Goal: Task Accomplishment & Management: Complete application form

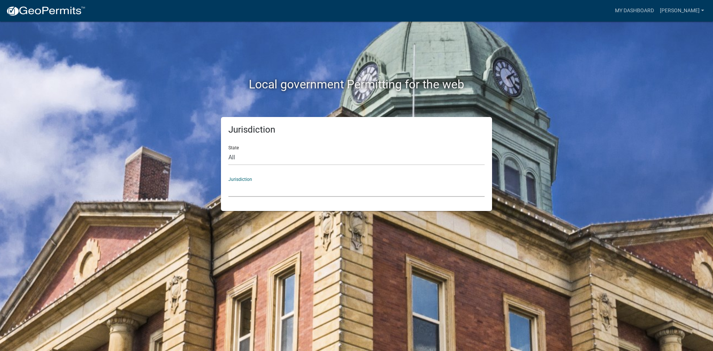
click at [260, 188] on select "Custer County, Colorado Carroll County, Georgia Cook County, Georgia Crawford C…" at bounding box center [356, 189] width 256 height 15
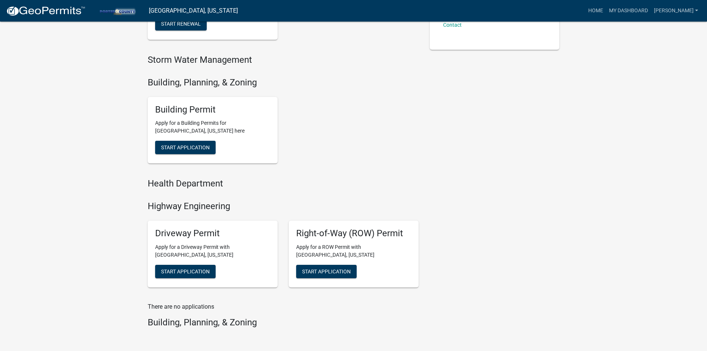
scroll to position [256, 0]
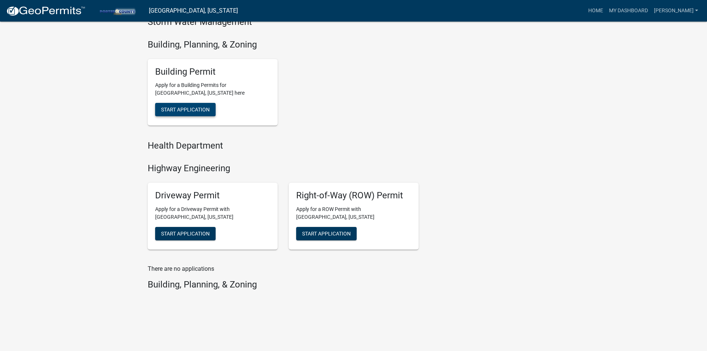
click at [188, 109] on span "Start Application" at bounding box center [185, 110] width 49 height 6
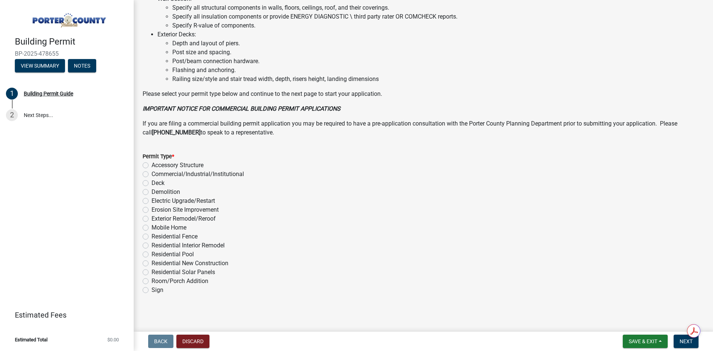
scroll to position [489, 0]
click at [165, 217] on label "Exterior Remodel/Reroof" at bounding box center [184, 217] width 64 height 9
click at [156, 217] on input "Exterior Remodel/Reroof" at bounding box center [154, 215] width 5 height 5
radio input "true"
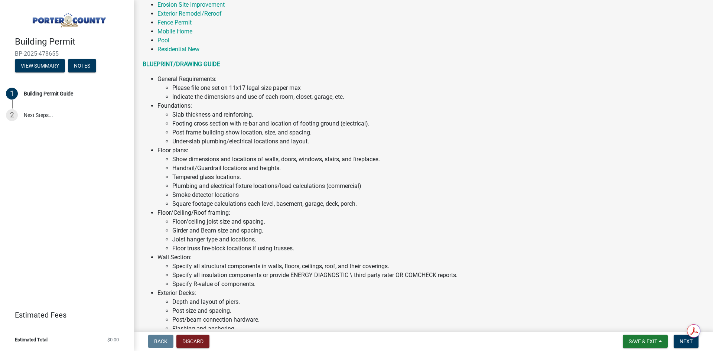
scroll to position [81, 0]
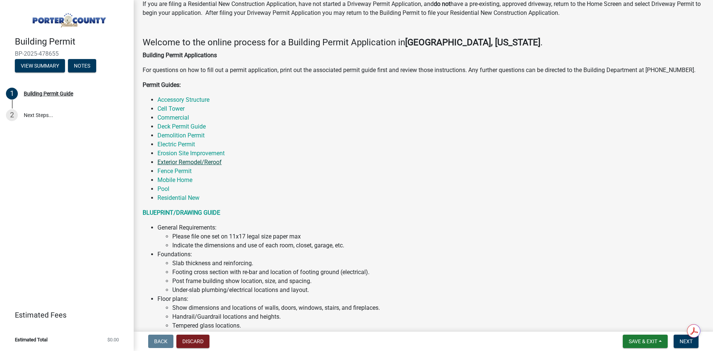
click at [176, 162] on link "Exterior Remodel/Reroof" at bounding box center [189, 162] width 64 height 7
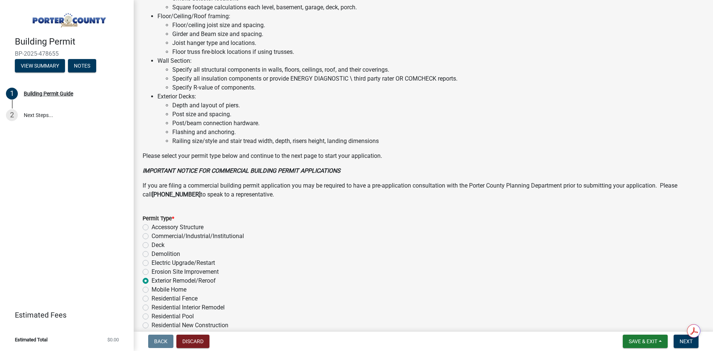
scroll to position [489, 0]
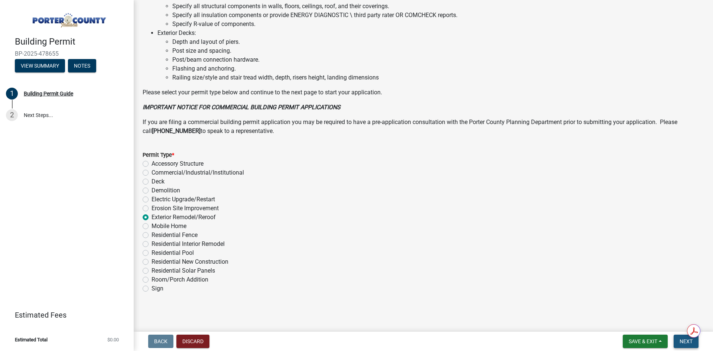
click at [681, 342] on span "Next" at bounding box center [686, 341] width 13 height 6
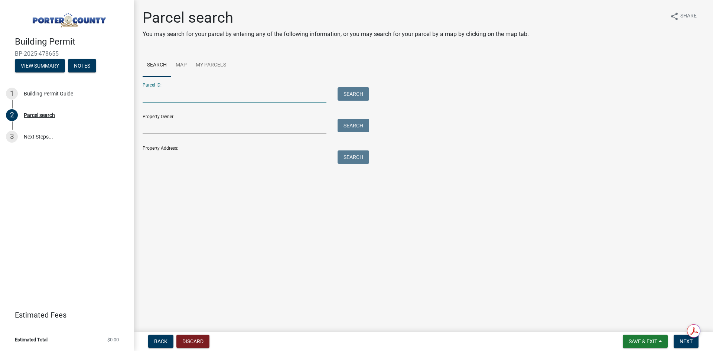
click at [231, 95] on input "Parcel ID:" at bounding box center [235, 94] width 184 height 15
click at [175, 93] on input "Parcel ID:" at bounding box center [235, 94] width 184 height 15
paste input "640726300002000005"
type input "640726300002000005"
click at [359, 91] on button "Search" at bounding box center [354, 93] width 32 height 13
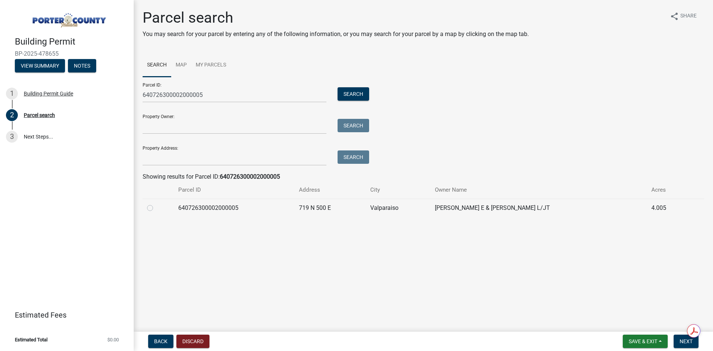
click at [290, 208] on td "640726300002000005" at bounding box center [234, 208] width 121 height 18
click at [156, 204] on label at bounding box center [156, 204] width 0 height 0
click at [156, 208] on input "radio" at bounding box center [158, 206] width 5 height 5
radio input "true"
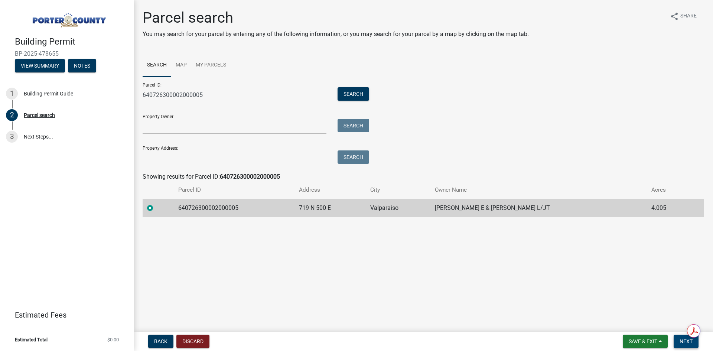
drag, startPoint x: 674, startPoint y: 335, endPoint x: 678, endPoint y: 342, distance: 8.2
click at [678, 341] on nav "Back Discard Save & Exit Save Save & Exit Next" at bounding box center [423, 341] width 579 height 19
click at [679, 342] on button "Next" at bounding box center [686, 341] width 25 height 13
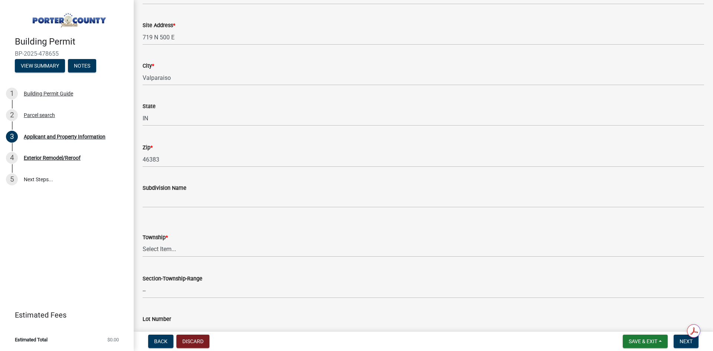
scroll to position [149, 0]
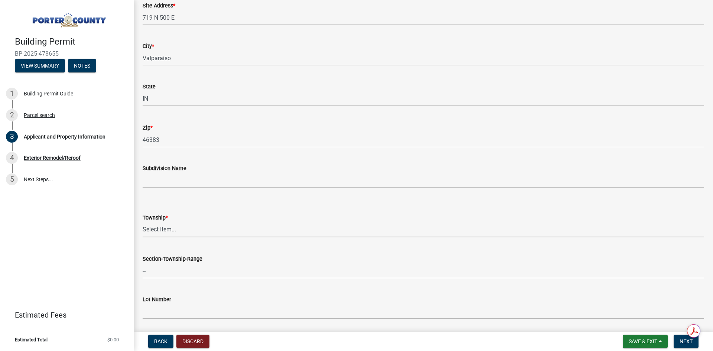
click at [177, 231] on select "Select Item... Boone Center Jackson Liberty Morgan Pine Pleasant Portage Porter…" at bounding box center [424, 229] width 562 height 15
click at [143, 222] on select "Select Item... Boone Center Jackson Liberty Morgan Pine Pleasant Portage Porter…" at bounding box center [424, 229] width 562 height 15
select select "eebc071e-620a-4db8-83e9-cb6b194c67e9"
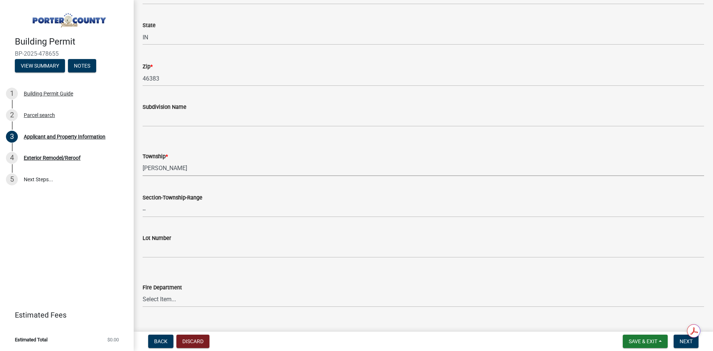
scroll to position [223, 0]
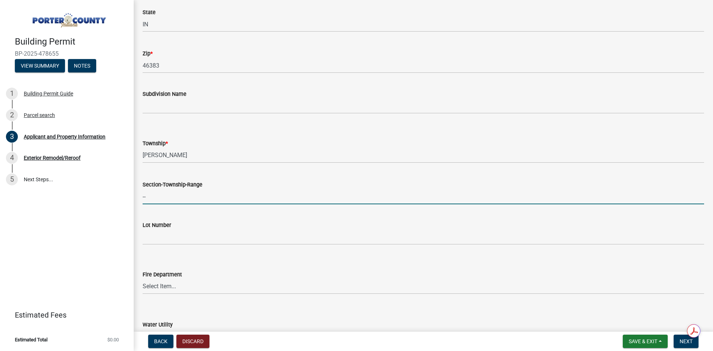
click at [230, 191] on input "--" at bounding box center [424, 196] width 562 height 15
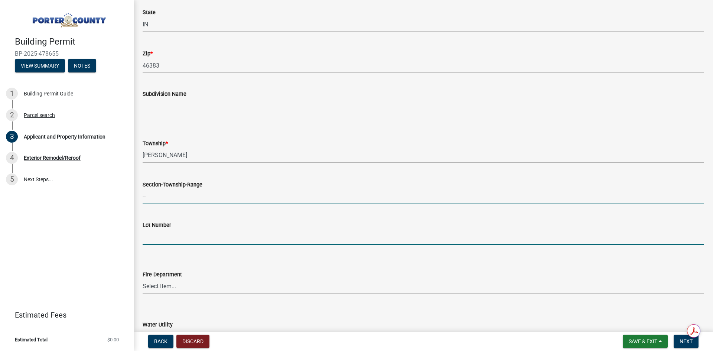
click at [161, 232] on input "Lot Number" at bounding box center [424, 237] width 562 height 15
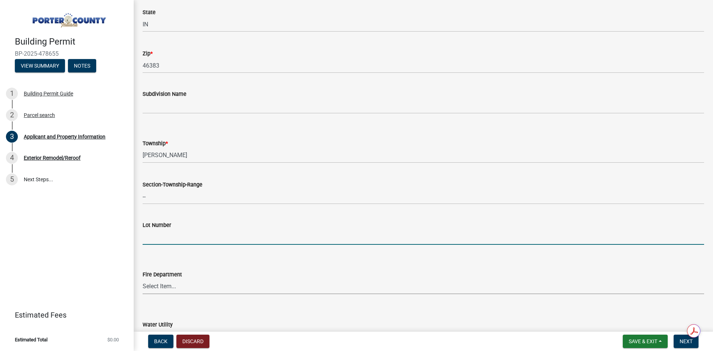
click at [224, 281] on select "Select Item... Beverly Shores FD Burns Harbor FD Boone Grove FD Chesterton FD F…" at bounding box center [424, 286] width 562 height 15
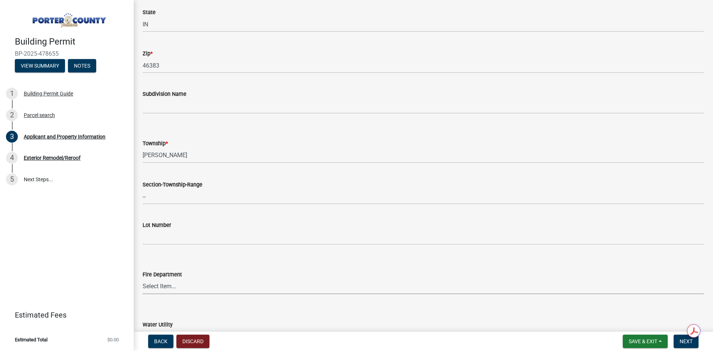
click at [52, 202] on div "Building Permit BP-2025-478655 View Summary Notes 1 Building Permit Guide 2 Par…" at bounding box center [67, 175] width 134 height 351
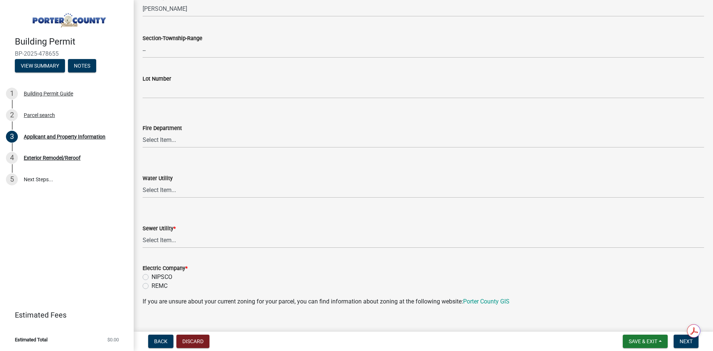
scroll to position [371, 0]
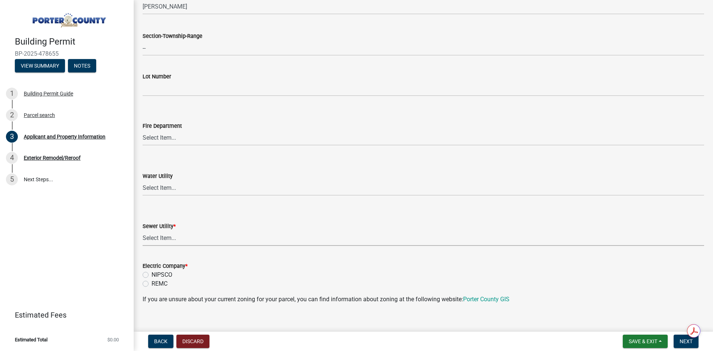
click at [254, 238] on select "Select Item... Aqua Indiana Inc Damon Run Falling Waters Lake Eliza - LEACD Nat…" at bounding box center [424, 238] width 562 height 15
click at [143, 231] on select "Select Item... Aqua Indiana Inc Damon Run Falling Waters Lake Eliza - LEACD Nat…" at bounding box center [424, 238] width 562 height 15
select select "ea6751d4-6bf7-4a16-89ee-f7801ab82aa1"
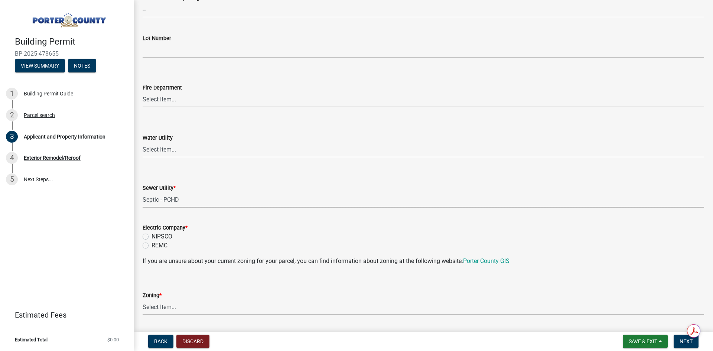
scroll to position [409, 0]
click at [152, 238] on label "NIPSCO" at bounding box center [162, 237] width 21 height 9
click at [152, 238] on input "NIPSCO" at bounding box center [154, 235] width 5 height 5
radio input "true"
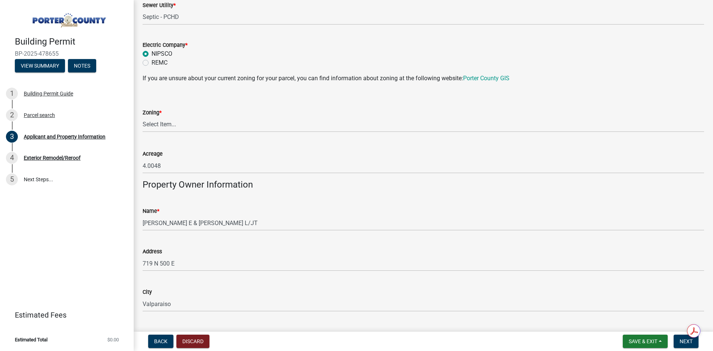
scroll to position [594, 0]
click at [208, 123] on select "Select Item... A1 A2 CH CM CN I1 I2 I3 IN MP OT P1 P2 PUD R1 R2 R3 R4 RL RR" at bounding box center [424, 122] width 562 height 15
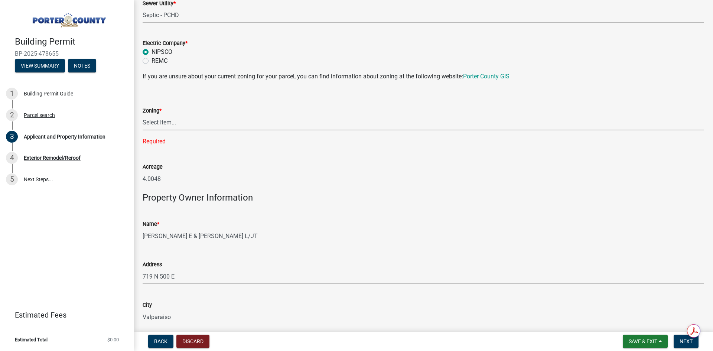
click at [186, 123] on select "Select Item... A1 A2 CH CM CN I1 I2 I3 IN MP OT P1 P2 PUD R1 R2 R3 R4 RL RR" at bounding box center [424, 122] width 562 height 15
click at [143, 115] on select "Select Item... A1 A2 CH CM CN I1 I2 I3 IN MP OT P1 P2 PUD R1 R2 R3 R4 RL RR" at bounding box center [424, 122] width 562 height 15
select select "92efe679-05f4-414a-9426-51627fba5de6"
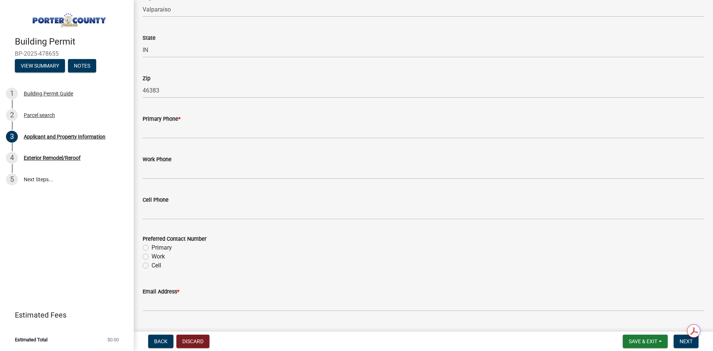
scroll to position [891, 0]
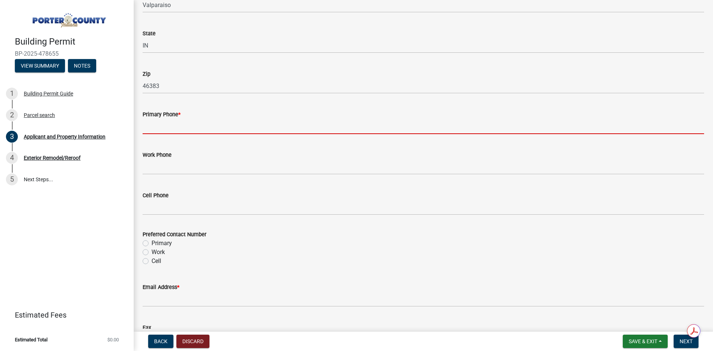
click at [199, 125] on input "Primary Phone *" at bounding box center [424, 126] width 562 height 15
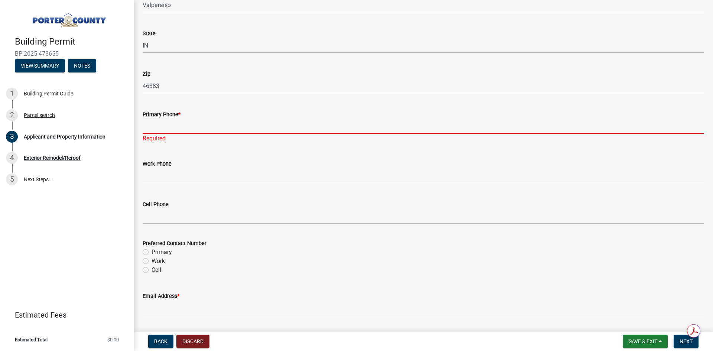
click at [201, 120] on input "Primary Phone *" at bounding box center [424, 126] width 562 height 15
paste input "+1 (219) 405-0332"
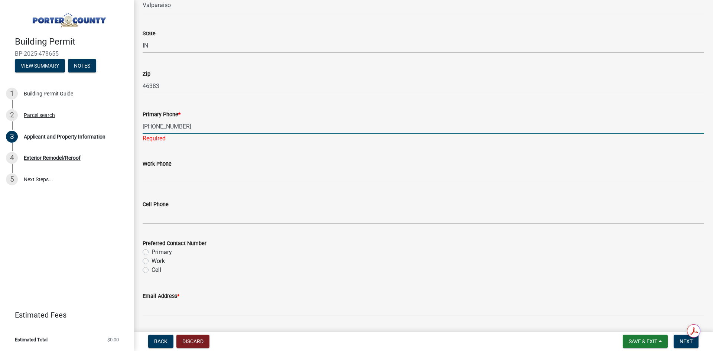
click at [149, 126] on input "+1 (219) 405-0332" at bounding box center [424, 126] width 562 height 15
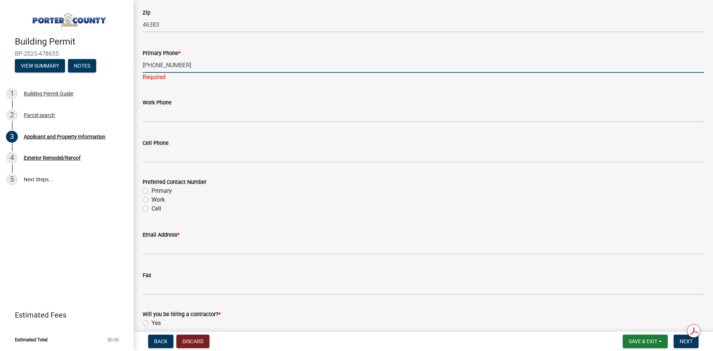
scroll to position [966, 0]
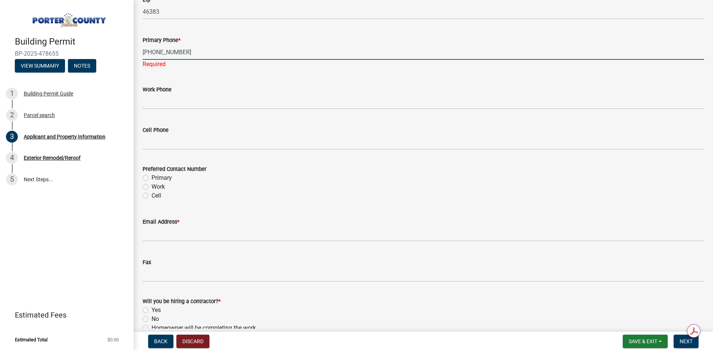
type input "(219) 405-0332"
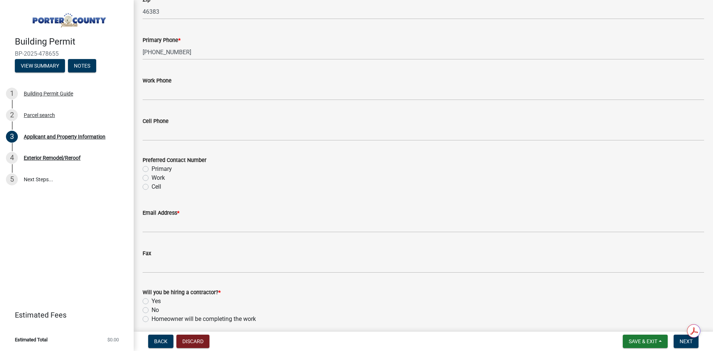
click at [150, 180] on div "Preferred Contact Number Primary Work Cell" at bounding box center [424, 174] width 562 height 36
click at [152, 170] on label "Primary" at bounding box center [162, 169] width 20 height 9
click at [152, 169] on input "Primary" at bounding box center [154, 167] width 5 height 5
radio input "true"
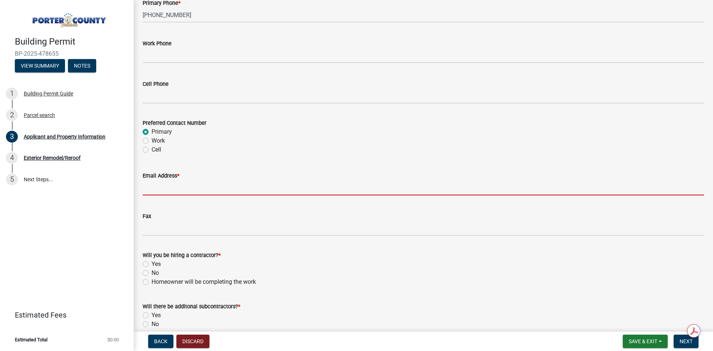
click at [228, 184] on input "Email Address *" at bounding box center [424, 187] width 562 height 15
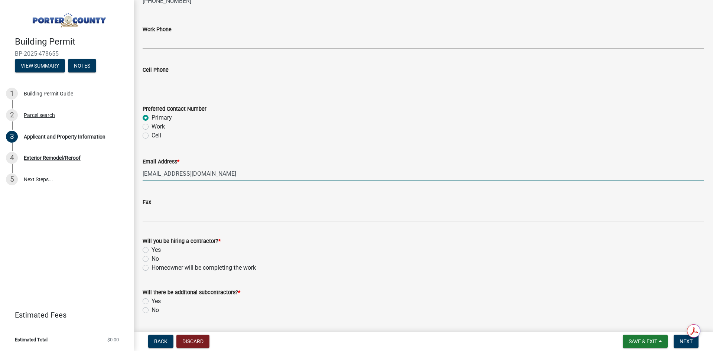
scroll to position [1038, 0]
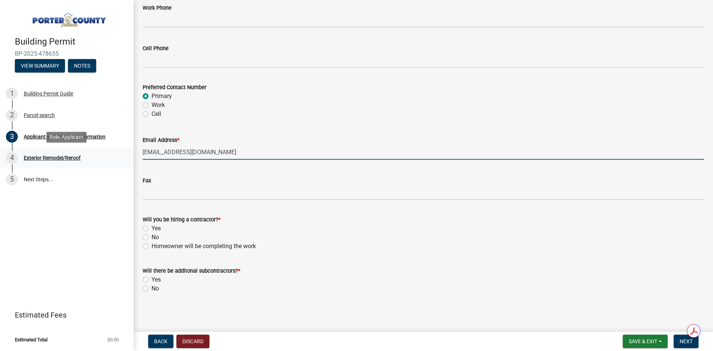
drag, startPoint x: 236, startPoint y: 152, endPoint x: 102, endPoint y: 153, distance: 133.7
click at [101, 152] on div "Building Permit BP-2025-478655 View Summary Notes 1 Building Permit Guide 2 Par…" at bounding box center [356, 175] width 713 height 351
click at [254, 151] on input "[EMAIL_ADDRESS][DOMAIN_NAME]" at bounding box center [424, 151] width 562 height 15
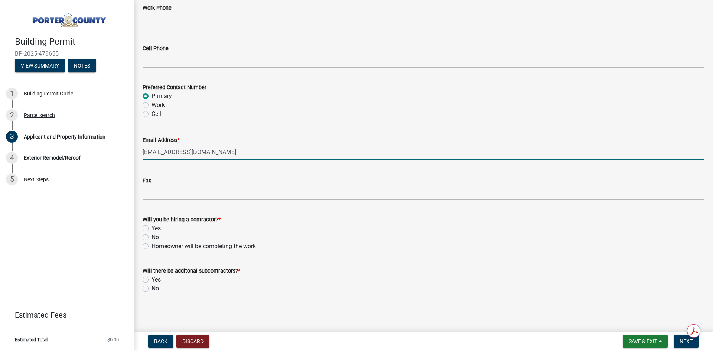
paste input "deennamc91@gmail"
type input "deennamc91@gmail.com"
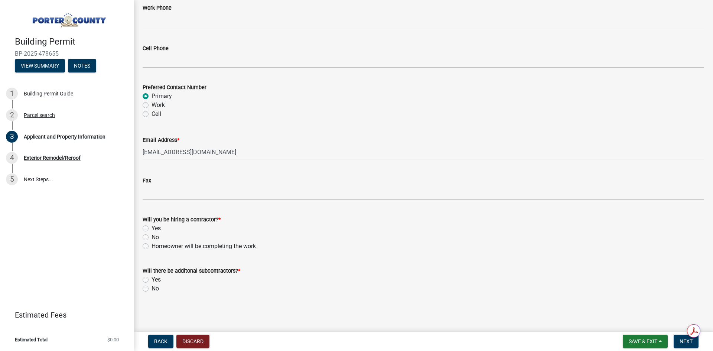
click at [158, 229] on label "Yes" at bounding box center [156, 228] width 9 height 9
click at [156, 229] on input "Yes" at bounding box center [154, 226] width 5 height 5
radio input "true"
click at [151, 279] on div "Yes" at bounding box center [424, 279] width 562 height 9
click at [152, 279] on label "Yes" at bounding box center [156, 279] width 9 height 9
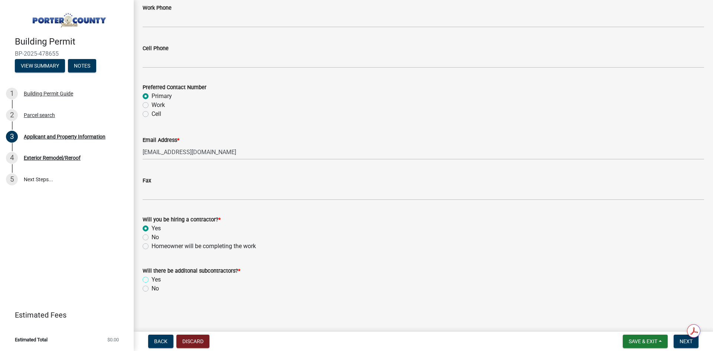
click at [152, 279] on input "Yes" at bounding box center [154, 277] width 5 height 5
radio input "true"
click at [152, 279] on label "Yes" at bounding box center [156, 279] width 9 height 9
click at [152, 279] on input "Yes" at bounding box center [154, 277] width 5 height 5
click at [152, 288] on label "No" at bounding box center [155, 288] width 7 height 9
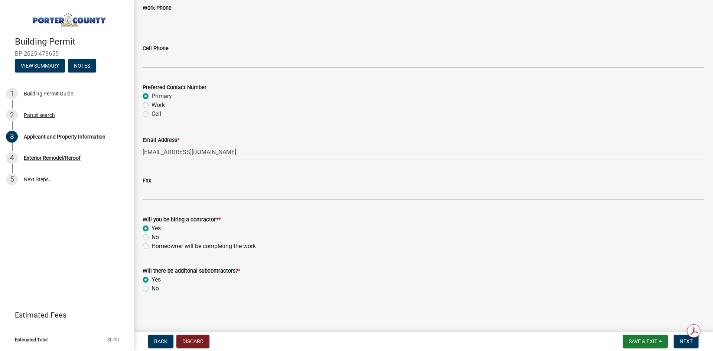
click at [152, 288] on input "No" at bounding box center [154, 286] width 5 height 5
radio input "true"
click at [152, 236] on label "No" at bounding box center [155, 237] width 7 height 9
click at [152, 236] on input "No" at bounding box center [154, 235] width 5 height 5
radio input "true"
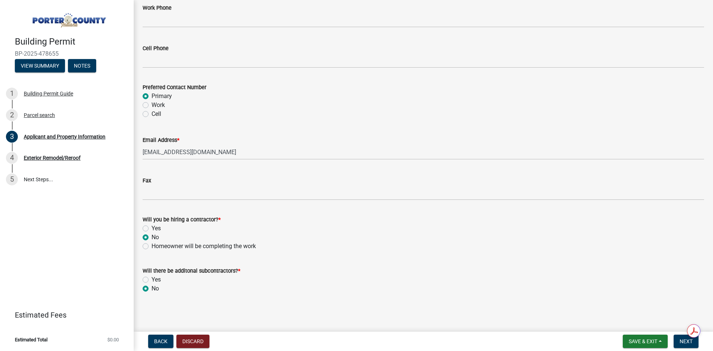
click at [152, 226] on label "Yes" at bounding box center [156, 228] width 9 height 9
click at [152, 226] on input "Yes" at bounding box center [154, 226] width 5 height 5
radio input "true"
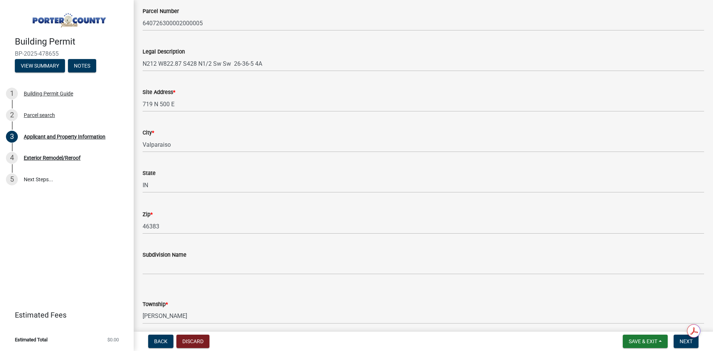
scroll to position [0, 0]
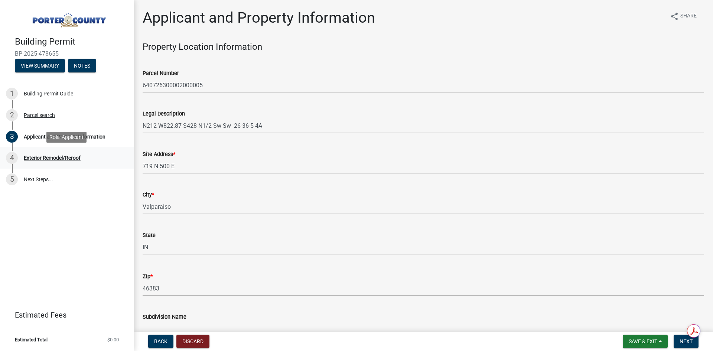
click at [39, 158] on div "Exterior Remodel/Reroof" at bounding box center [52, 157] width 57 height 5
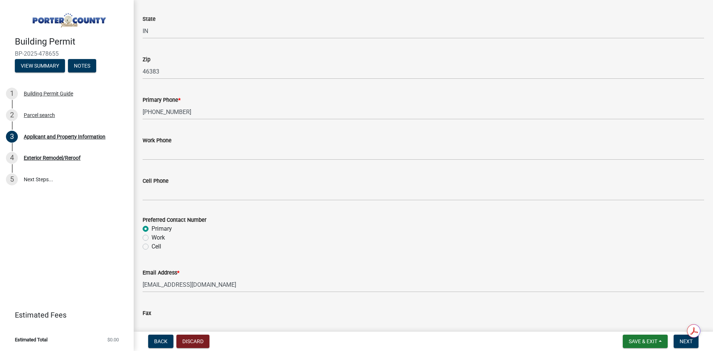
scroll to position [1038, 0]
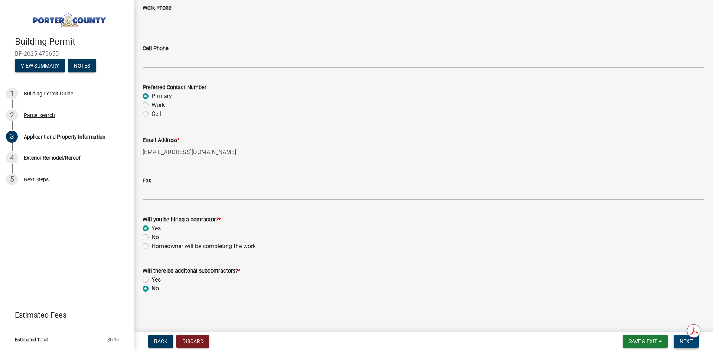
click at [682, 339] on span "Next" at bounding box center [686, 341] width 13 height 6
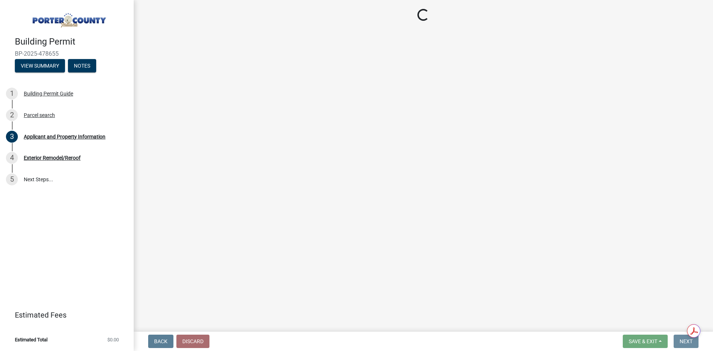
scroll to position [0, 0]
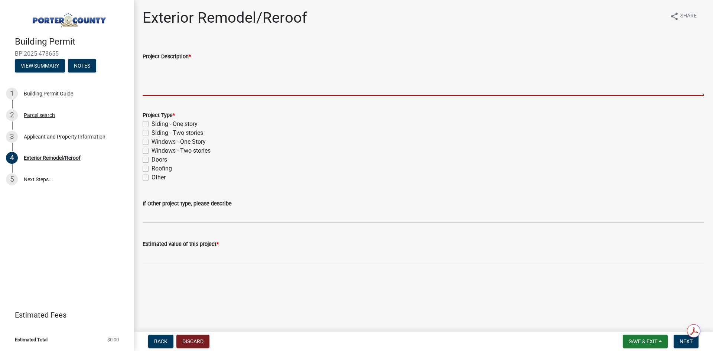
click at [162, 88] on textarea "Project Description *" at bounding box center [424, 78] width 562 height 35
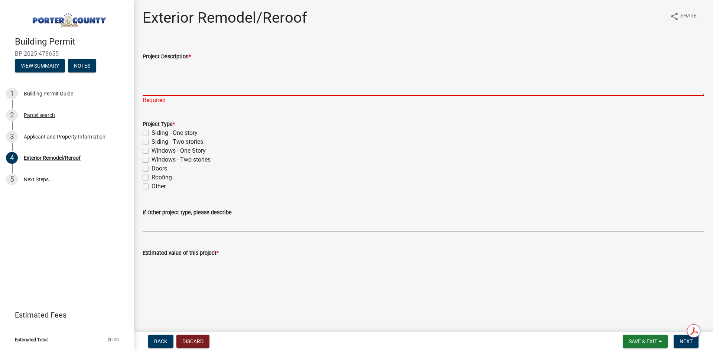
click at [163, 84] on textarea "Project Description *" at bounding box center [424, 78] width 562 height 35
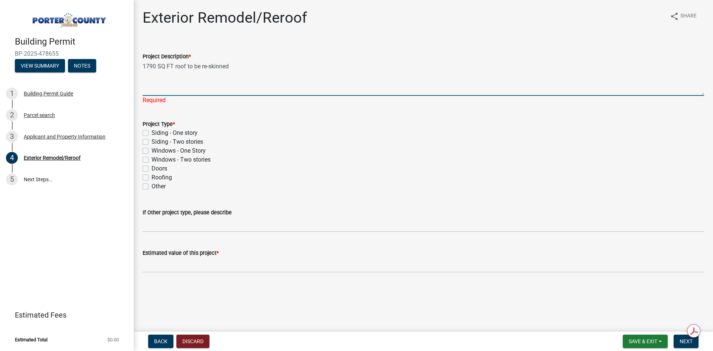
click at [175, 66] on textarea "1790 SQ FT roof to be re-skinned" at bounding box center [424, 78] width 562 height 35
type textarea "1790 SQ FT metal roof to be re-skinned"
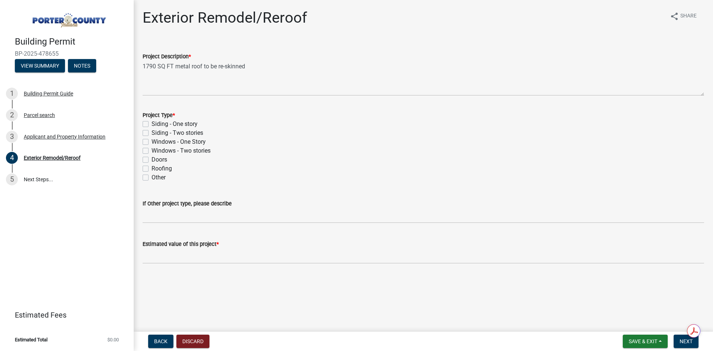
click at [152, 133] on div "Project Type * Siding - One story Siding - Two stories Windows - One Story Wind…" at bounding box center [424, 146] width 562 height 71
click at [152, 123] on label "Siding - One story" at bounding box center [175, 124] width 46 height 9
click at [152, 123] on input "Siding - One story" at bounding box center [154, 122] width 5 height 5
checkbox input "true"
checkbox input "false"
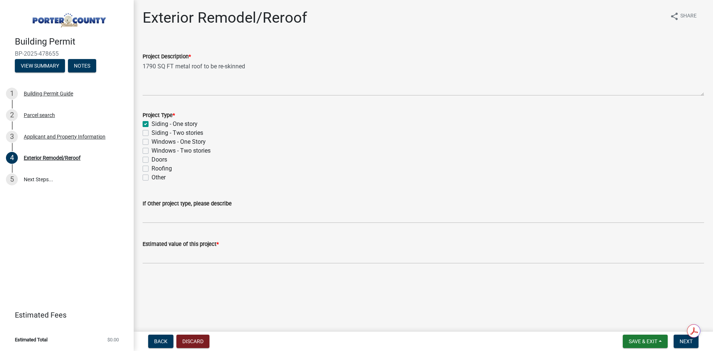
checkbox input "false"
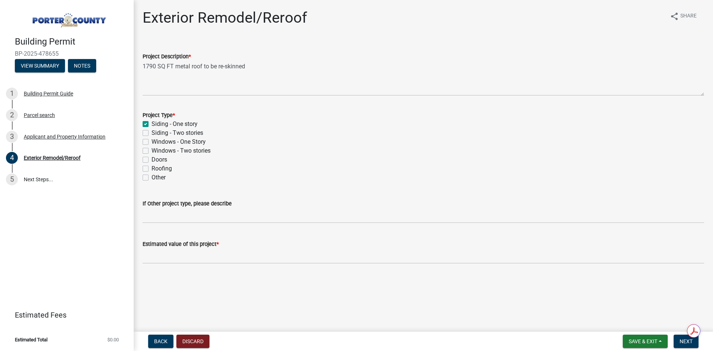
click at [152, 123] on label "Siding - One story" at bounding box center [175, 124] width 46 height 9
click at [152, 123] on input "Siding - One story" at bounding box center [154, 122] width 5 height 5
checkbox input "false"
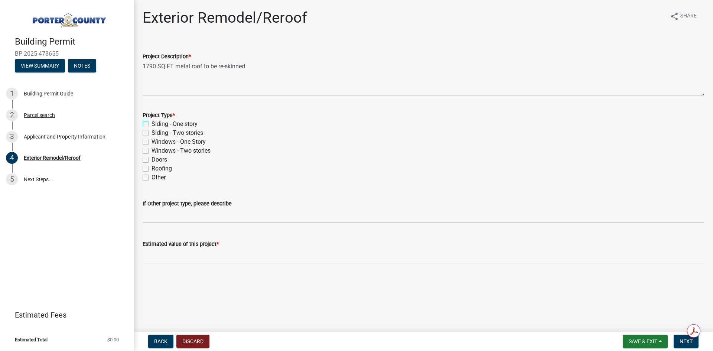
checkbox input "false"
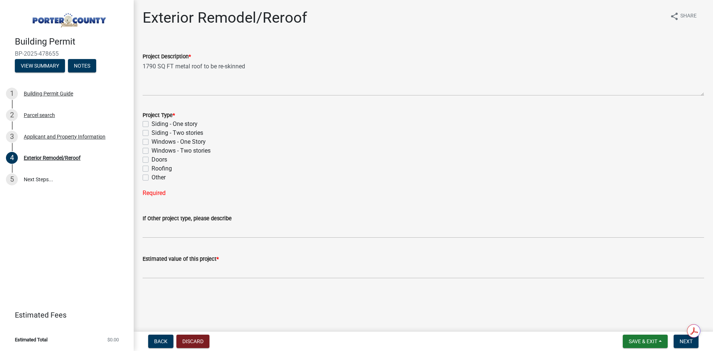
click at [152, 170] on label "Roofing" at bounding box center [162, 168] width 20 height 9
click at [152, 169] on input "Roofing" at bounding box center [154, 166] width 5 height 5
checkbox input "true"
checkbox input "false"
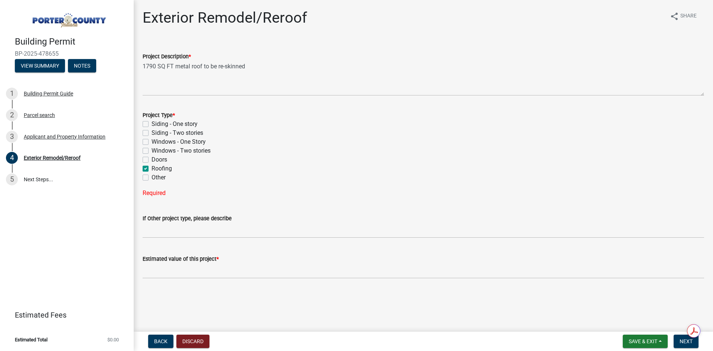
checkbox input "false"
checkbox input "true"
checkbox input "false"
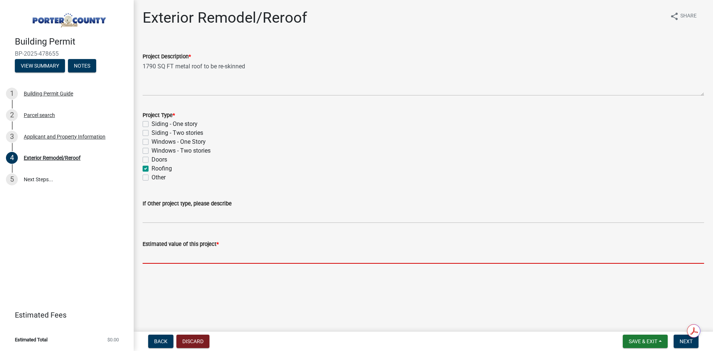
click at [256, 253] on input "text" at bounding box center [424, 255] width 562 height 15
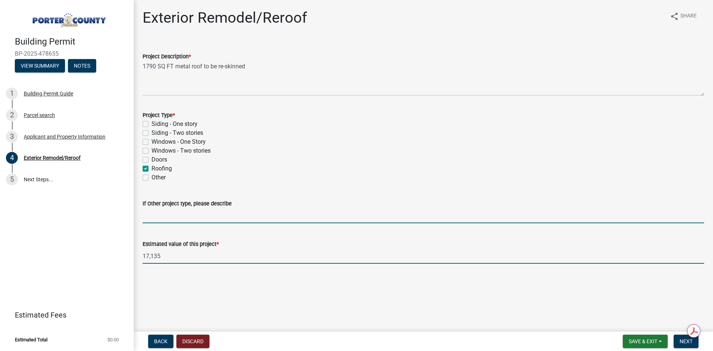
type input "17135"
click at [264, 212] on input "If Other project type, please describe" at bounding box center [424, 215] width 562 height 15
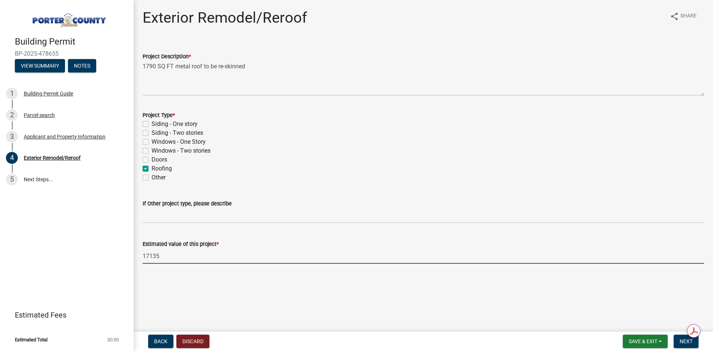
click at [272, 249] on input "17135" at bounding box center [424, 255] width 562 height 15
click at [48, 135] on div "Applicant and Property Information" at bounding box center [65, 136] width 82 height 5
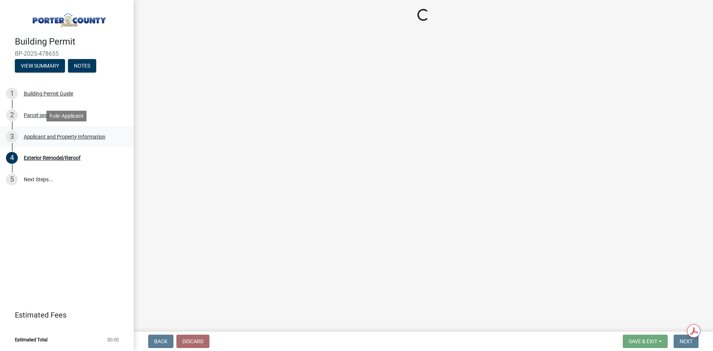
select select "eebc071e-620a-4db8-83e9-cb6b194c67e9"
select select "ea6751d4-6bf7-4a16-89ee-f7801ab82aa1"
select select "92efe679-05f4-414a-9426-51627fba5de6"
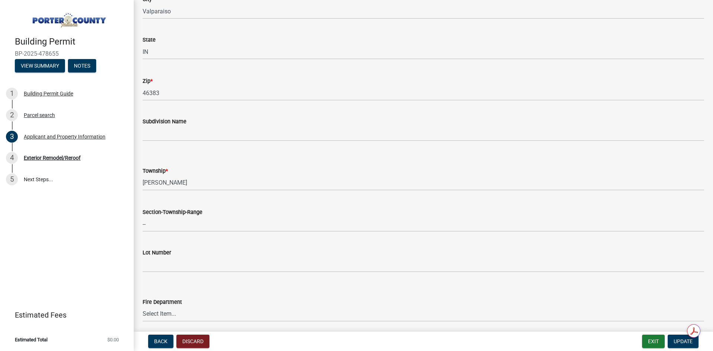
scroll to position [1038, 0]
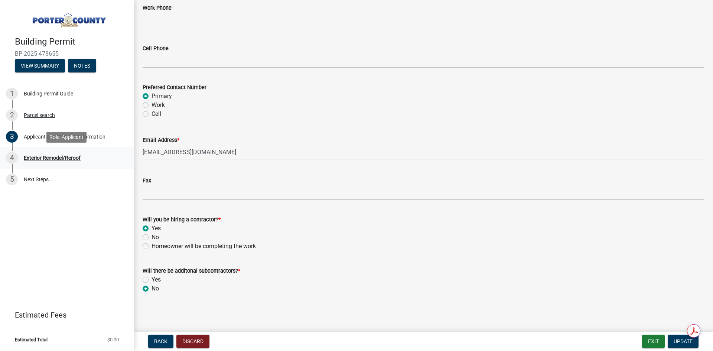
click at [70, 159] on div "Exterior Remodel/Reroof" at bounding box center [52, 157] width 57 height 5
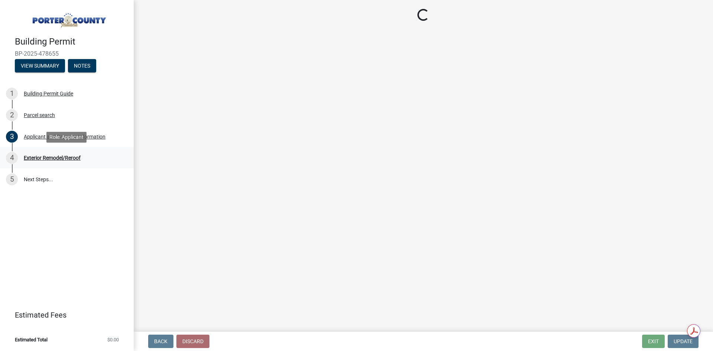
scroll to position [0, 0]
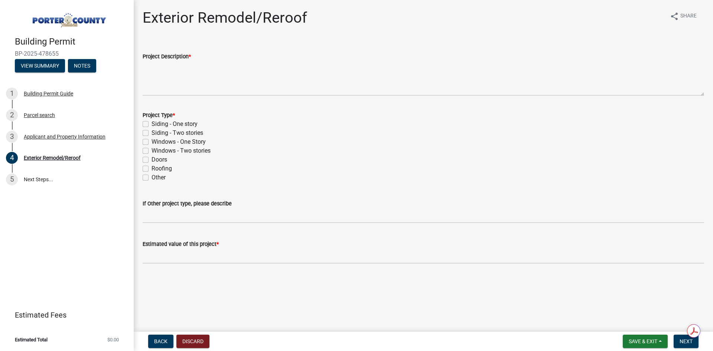
click at [152, 170] on label "Roofing" at bounding box center [162, 168] width 20 height 9
click at [152, 169] on input "Roofing" at bounding box center [154, 166] width 5 height 5
checkbox input "true"
checkbox input "false"
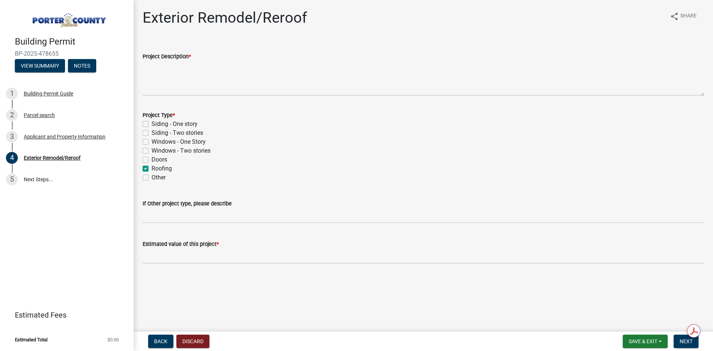
checkbox input "false"
checkbox input "true"
checkbox input "false"
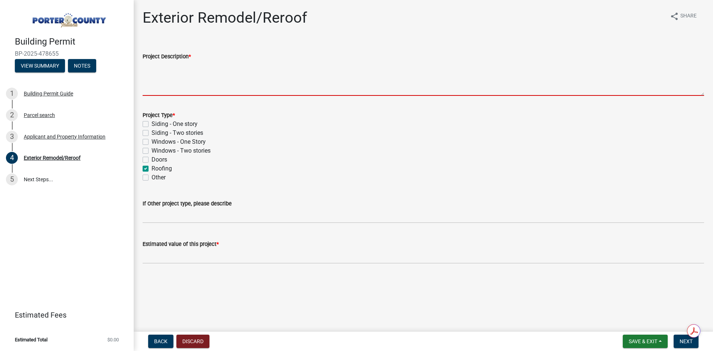
click at [162, 85] on textarea "Project Description *" at bounding box center [424, 78] width 562 height 35
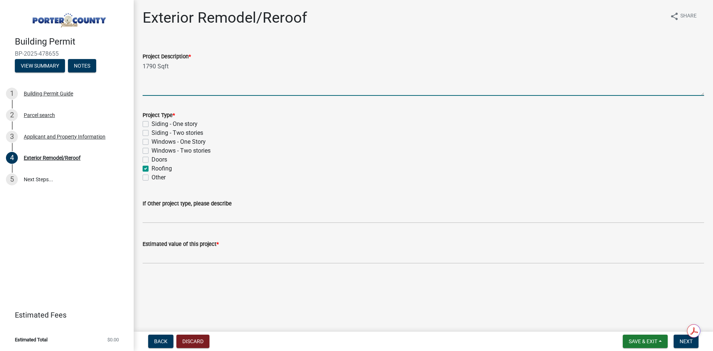
drag, startPoint x: 168, startPoint y: 61, endPoint x: 162, endPoint y: 66, distance: 7.9
click at [165, 68] on textarea "1790 Sqft" at bounding box center [424, 78] width 562 height 35
click at [168, 66] on textarea "1790 Sq ft" at bounding box center [424, 78] width 562 height 35
click at [189, 67] on textarea "1790 Sq Ft" at bounding box center [424, 78] width 562 height 35
click at [295, 73] on textarea "1790 Sq Ft metal roof to be re-skinned" at bounding box center [424, 78] width 562 height 35
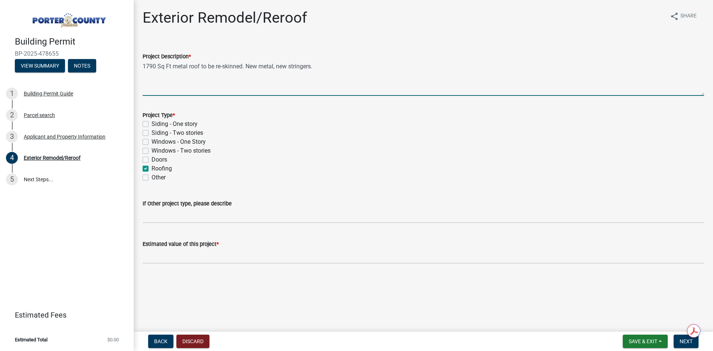
type textarea "1790 Sq Ft metal roof to be re-skinned. New metal, new stringers."
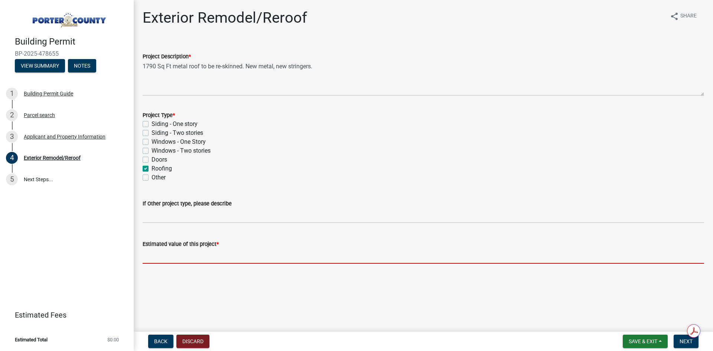
click at [256, 256] on input "text" at bounding box center [424, 255] width 562 height 15
type input "17135"
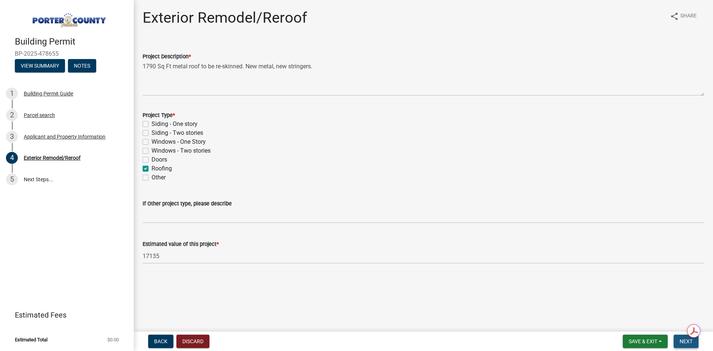
click at [681, 338] on span "Next" at bounding box center [686, 341] width 13 height 6
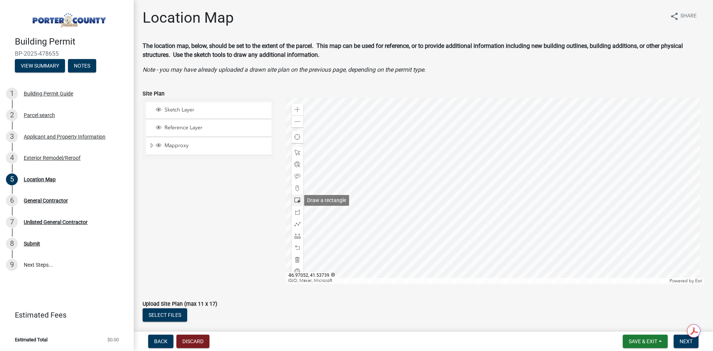
click at [295, 199] on span at bounding box center [297, 200] width 6 height 6
click at [459, 215] on div at bounding box center [495, 191] width 419 height 186
click at [453, 210] on div at bounding box center [495, 191] width 419 height 186
click at [297, 176] on span at bounding box center [297, 176] width 6 height 6
click at [474, 177] on div at bounding box center [495, 191] width 419 height 186
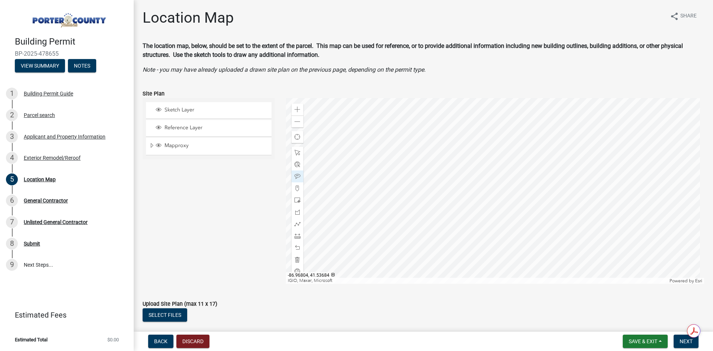
click at [469, 173] on div at bounding box center [495, 191] width 419 height 186
click at [447, 171] on div at bounding box center [495, 191] width 419 height 186
click at [686, 342] on span "Next" at bounding box center [686, 341] width 13 height 6
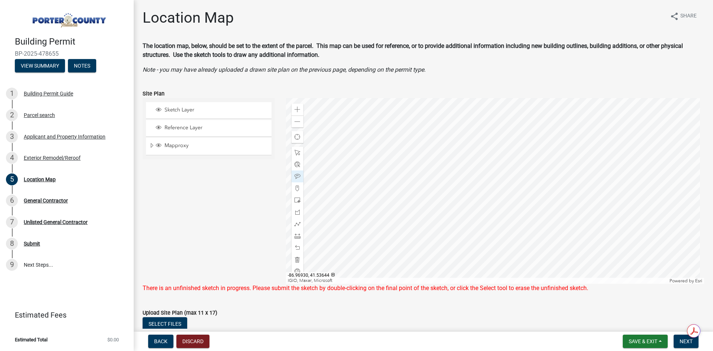
click at [210, 219] on div "Sketch Layer Reference Layer Mapproxy Parcel Parcel Numbers Corporate Limits Se…" at bounding box center [208, 191] width 143 height 186
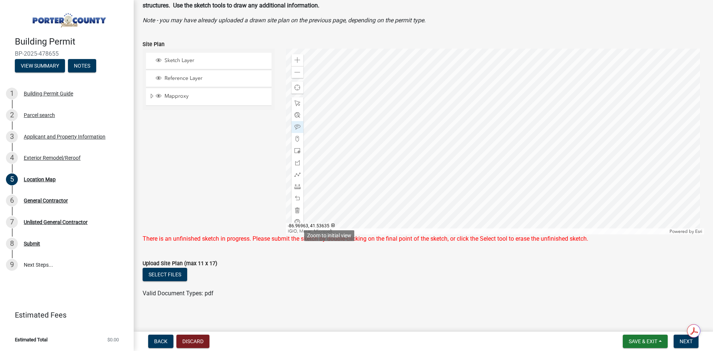
scroll to position [54, 0]
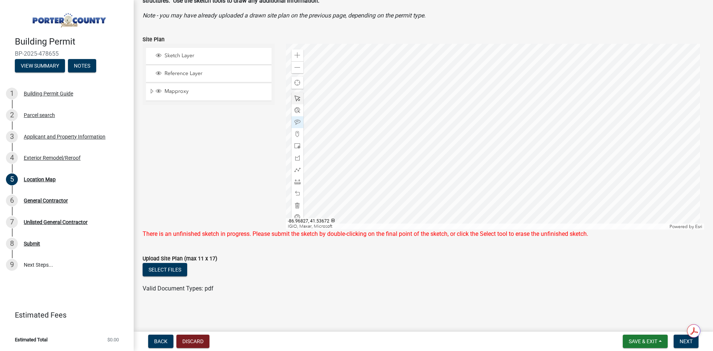
click at [446, 146] on div at bounding box center [495, 137] width 419 height 186
click at [445, 144] on div at bounding box center [495, 137] width 419 height 186
click at [519, 111] on div at bounding box center [495, 137] width 419 height 186
click at [536, 110] on div at bounding box center [495, 137] width 419 height 186
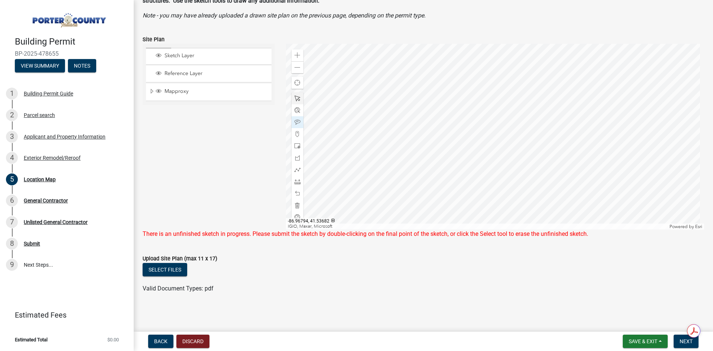
click at [536, 109] on div at bounding box center [495, 137] width 419 height 186
click at [512, 136] on div at bounding box center [495, 137] width 419 height 186
click at [498, 140] on div at bounding box center [495, 137] width 419 height 186
click at [553, 111] on div at bounding box center [495, 137] width 419 height 186
click at [453, 142] on div at bounding box center [495, 137] width 419 height 186
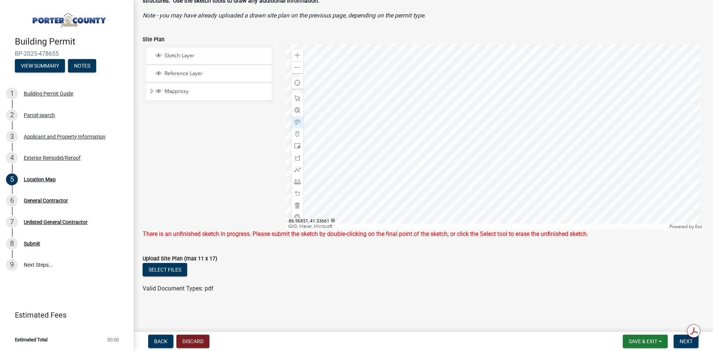
click at [405, 192] on div at bounding box center [495, 137] width 419 height 186
click at [373, 167] on div at bounding box center [495, 137] width 419 height 186
click at [174, 56] on span "Sketch Layer" at bounding box center [216, 55] width 106 height 7
click at [211, 184] on div "Sketch Layer Reference Layer Mapproxy Parcel Parcel Numbers Corporate Limits Se…" at bounding box center [208, 137] width 143 height 186
click at [212, 181] on div "Sketch Layer Reference Layer Mapproxy Parcel Parcel Numbers Corporate Limits Se…" at bounding box center [208, 137] width 143 height 186
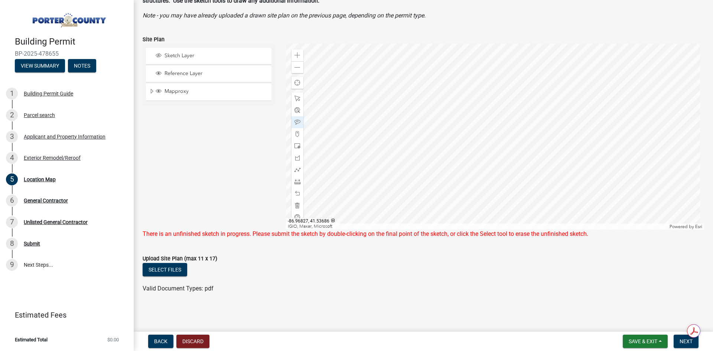
click at [443, 146] on div at bounding box center [495, 137] width 419 height 186
click at [245, 166] on div "Sketch Layer Reference Layer Mapproxy Parcel Parcel Numbers Corporate Limits Se…" at bounding box center [208, 137] width 143 height 186
click at [171, 57] on span "Sketch Layer" at bounding box center [216, 55] width 106 height 7
click at [175, 71] on span "Reference Layer" at bounding box center [216, 73] width 106 height 7
click at [191, 92] on span "Mapproxy" at bounding box center [216, 91] width 106 height 7
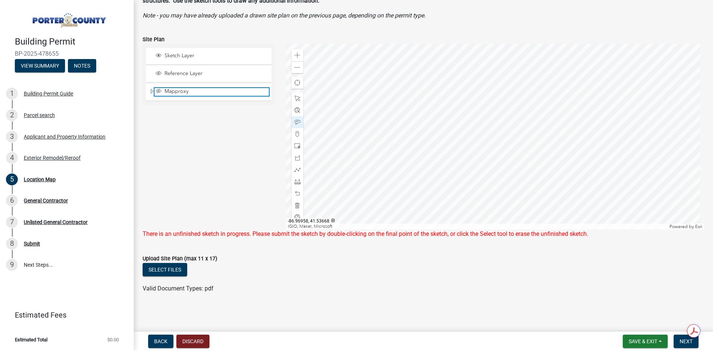
click at [191, 91] on span "Mapproxy" at bounding box center [216, 91] width 106 height 7
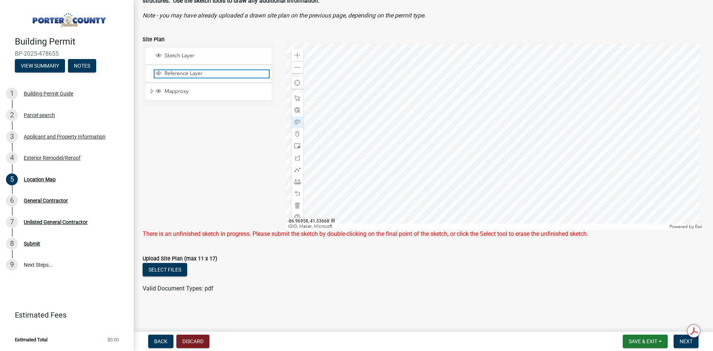
click at [191, 72] on span "Reference Layer" at bounding box center [216, 73] width 106 height 7
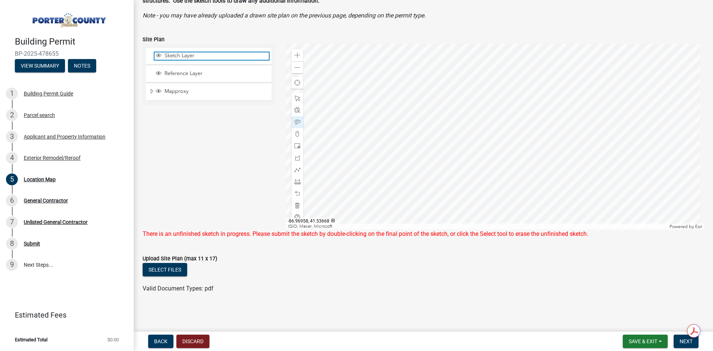
click at [192, 57] on span "Sketch Layer" at bounding box center [216, 55] width 106 height 7
click at [198, 52] on div "Sketch Layer" at bounding box center [209, 56] width 126 height 16
click at [200, 54] on span "Sketch Layer" at bounding box center [216, 55] width 106 height 7
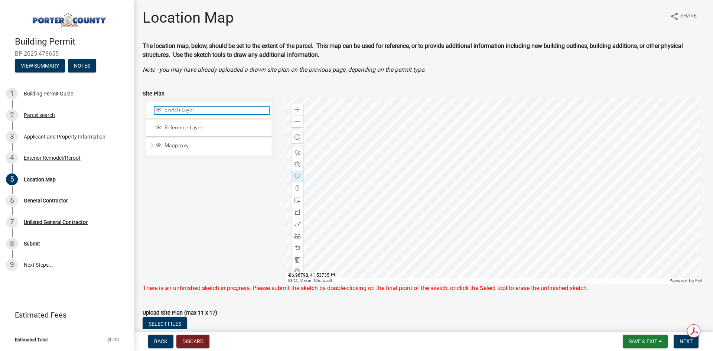
scroll to position [37, 0]
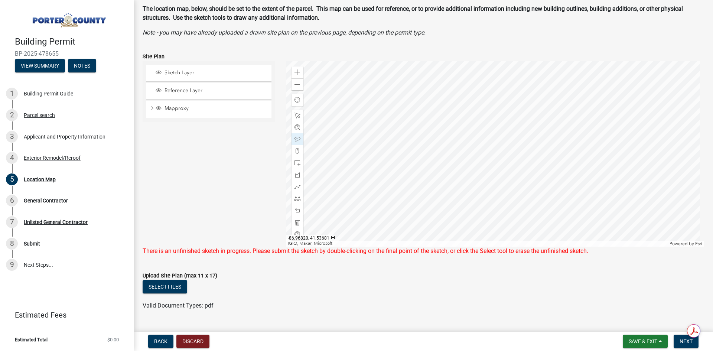
click at [451, 172] on div at bounding box center [495, 154] width 419 height 186
click at [451, 199] on div at bounding box center [495, 154] width 419 height 186
click at [435, 200] on div at bounding box center [495, 154] width 419 height 186
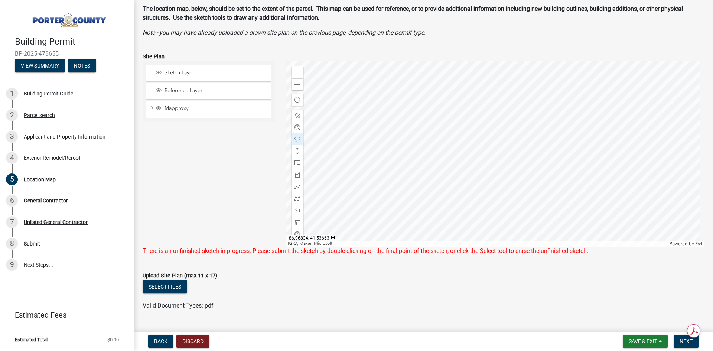
click at [435, 200] on div at bounding box center [495, 154] width 419 height 186
click at [434, 170] on div at bounding box center [495, 154] width 419 height 186
click at [443, 183] on div at bounding box center [495, 154] width 419 height 186
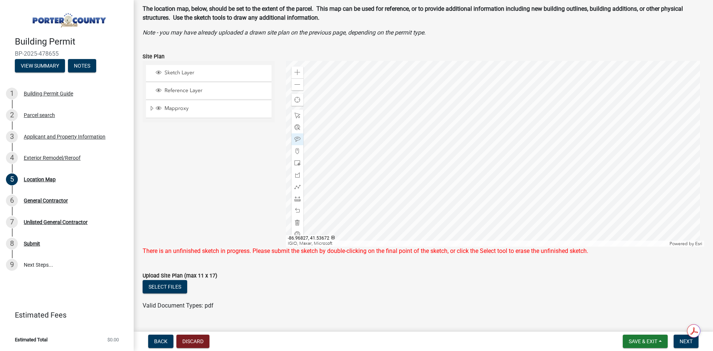
click at [442, 185] on div at bounding box center [495, 154] width 419 height 186
click at [442, 164] on div at bounding box center [495, 154] width 419 height 186
click at [471, 288] on div "Select files" at bounding box center [424, 287] width 562 height 15
click at [152, 284] on button "Select files" at bounding box center [165, 286] width 45 height 13
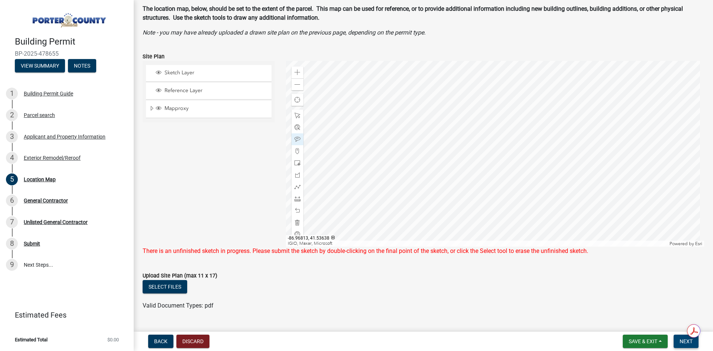
click at [678, 338] on button "Next" at bounding box center [686, 341] width 25 height 13
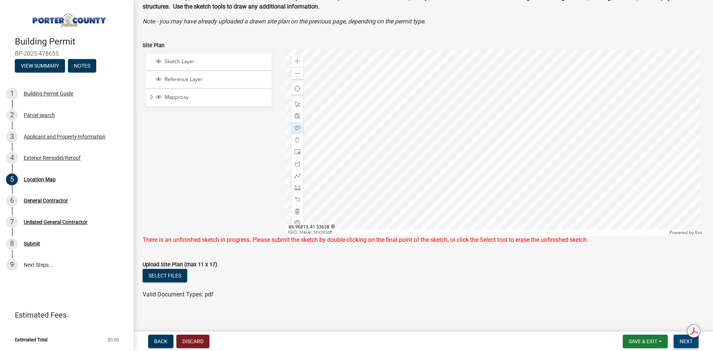
scroll to position [54, 0]
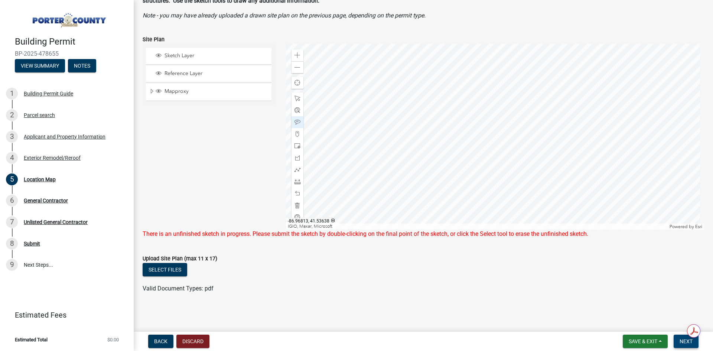
click at [684, 338] on span "Next" at bounding box center [686, 341] width 13 height 6
click at [421, 293] on div "Valid Document Types: pdf" at bounding box center [423, 288] width 573 height 9
click at [203, 174] on div "Sketch Layer Reference Layer Mapproxy Parcel Parcel Numbers Corporate Limits Se…" at bounding box center [208, 137] width 143 height 186
click at [205, 175] on div "Sketch Layer Reference Layer Mapproxy Parcel Parcel Numbers Corporate Limits Se…" at bounding box center [208, 137] width 143 height 186
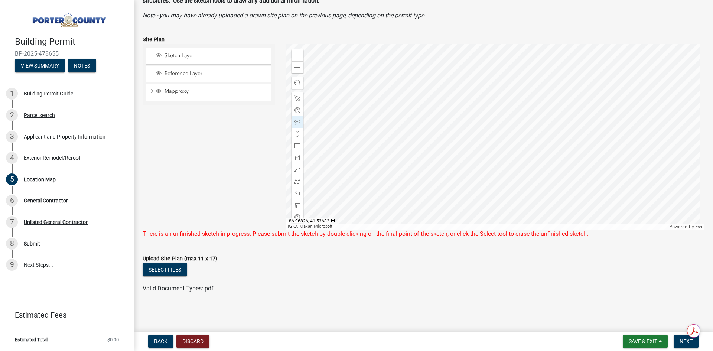
click at [443, 154] on div at bounding box center [495, 137] width 419 height 186
click at [463, 149] on div at bounding box center [495, 137] width 419 height 186
click at [415, 157] on div at bounding box center [495, 137] width 419 height 186
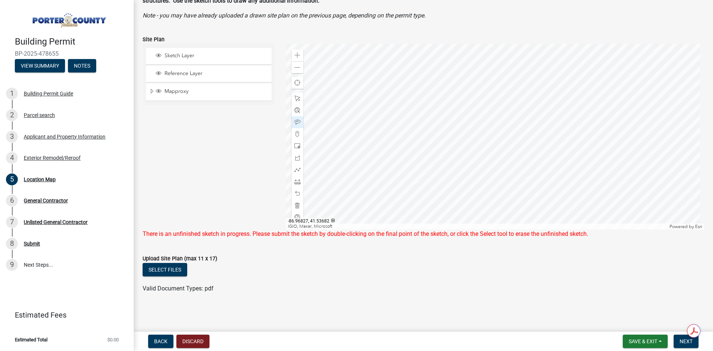
click at [415, 157] on div at bounding box center [495, 137] width 419 height 186
click at [296, 68] on span at bounding box center [297, 68] width 6 height 6
click at [455, 138] on div at bounding box center [495, 137] width 419 height 186
click at [520, 252] on form "Upload Site Plan (max 11 x 17) Select files Valid Document Types: pdf" at bounding box center [424, 269] width 562 height 48
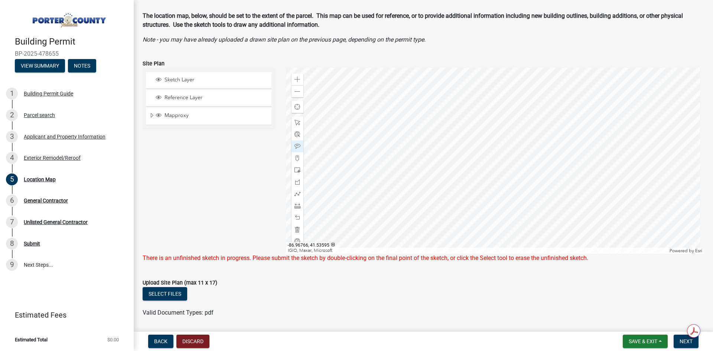
scroll to position [0, 0]
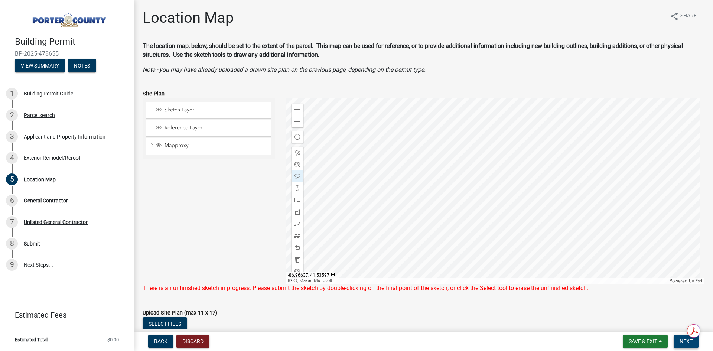
click at [690, 345] on button "Next" at bounding box center [686, 341] width 25 height 13
click at [294, 258] on span at bounding box center [297, 260] width 6 height 6
click at [685, 344] on span "Next" at bounding box center [686, 341] width 13 height 6
click at [403, 300] on form "Upload Site Plan (max 11 x 17) Select files Valid Document Types: pdf" at bounding box center [424, 323] width 562 height 48
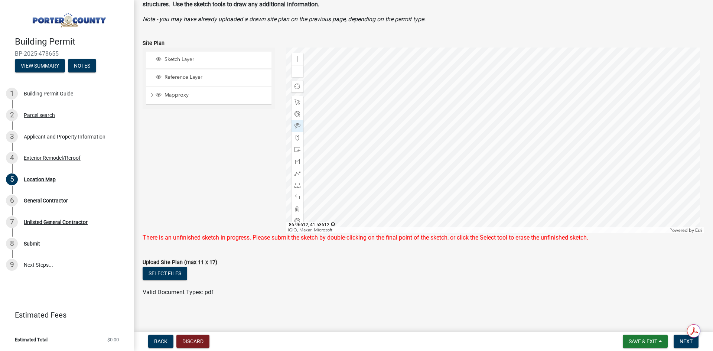
scroll to position [54, 0]
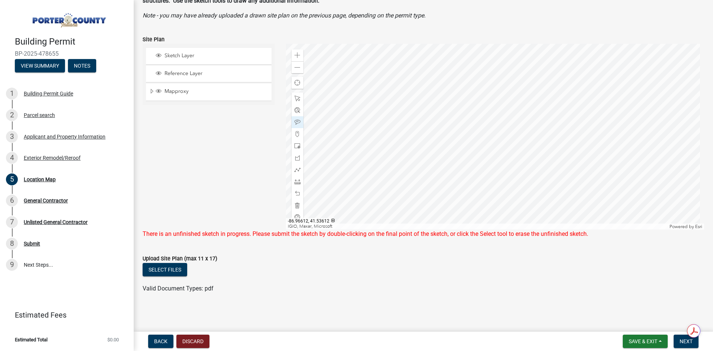
click at [249, 211] on div "Sketch Layer Reference Layer Mapproxy Parcel Parcel Numbers Corporate Limits Se…" at bounding box center [208, 137] width 143 height 186
click at [663, 342] on button "Save & Exit" at bounding box center [645, 341] width 45 height 13
click at [624, 305] on button "Save" at bounding box center [637, 304] width 59 height 18
click at [681, 341] on span "Next" at bounding box center [686, 341] width 13 height 6
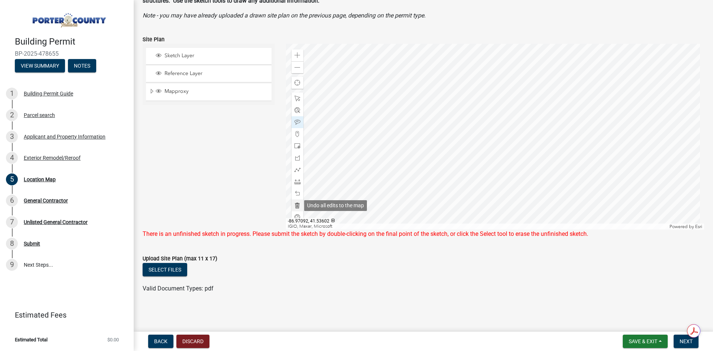
click at [297, 205] on span at bounding box center [297, 205] width 6 height 6
click at [237, 177] on div "Sketch Layer Reference Layer Mapproxy Parcel Parcel Numbers Corporate Limits Se…" at bounding box center [208, 137] width 143 height 186
click at [237, 178] on div "Sketch Layer Reference Layer Mapproxy Parcel Parcel Numbers Corporate Limits Se…" at bounding box center [208, 137] width 143 height 186
click at [238, 178] on div "Sketch Layer Reference Layer Mapproxy Parcel Parcel Numbers Corporate Limits Se…" at bounding box center [208, 137] width 143 height 186
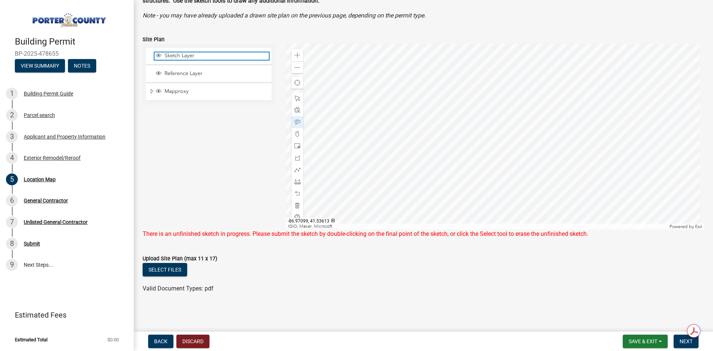
click at [206, 55] on span "Sketch Layer" at bounding box center [216, 55] width 106 height 7
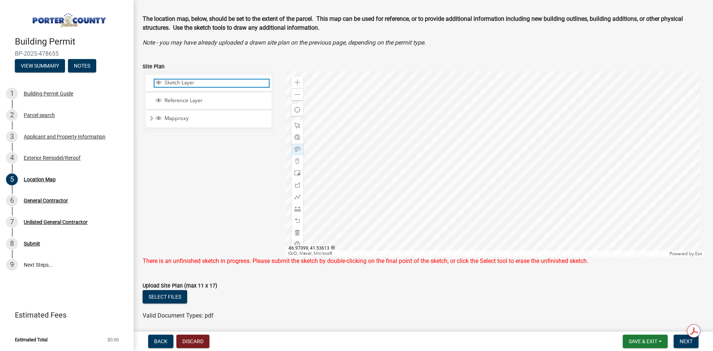
scroll to position [0, 0]
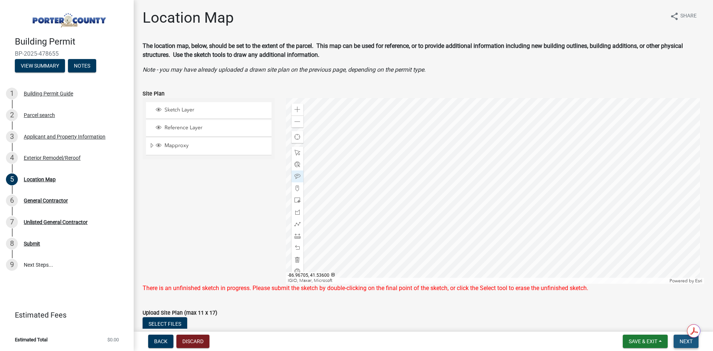
click at [687, 343] on span "Next" at bounding box center [686, 341] width 13 height 6
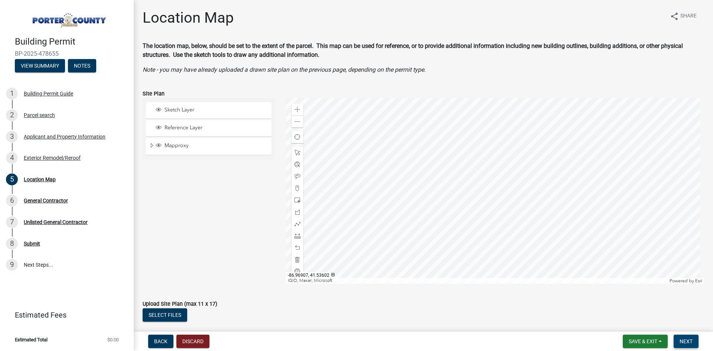
click at [691, 340] on span "Next" at bounding box center [686, 341] width 13 height 6
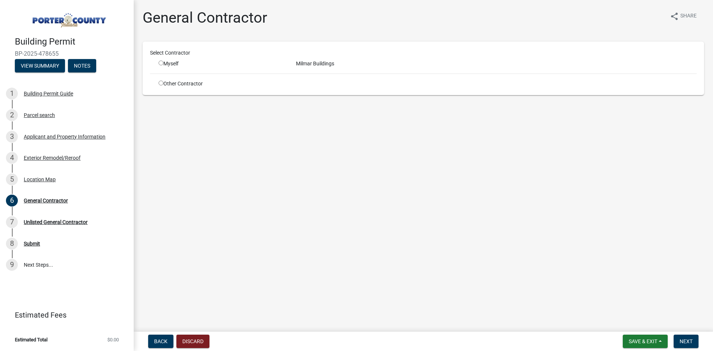
click at [163, 64] on input "radio" at bounding box center [161, 63] width 5 height 5
radio input "true"
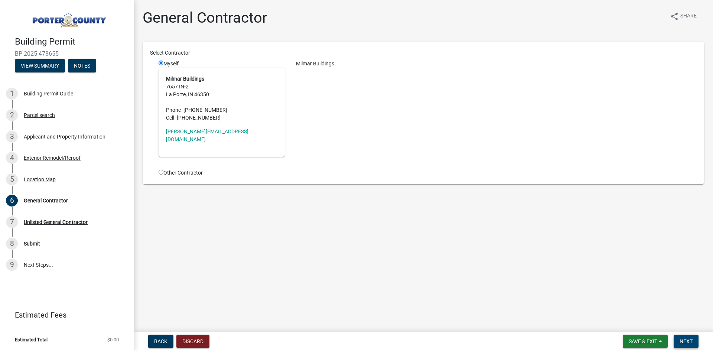
click at [684, 343] on span "Next" at bounding box center [686, 341] width 13 height 6
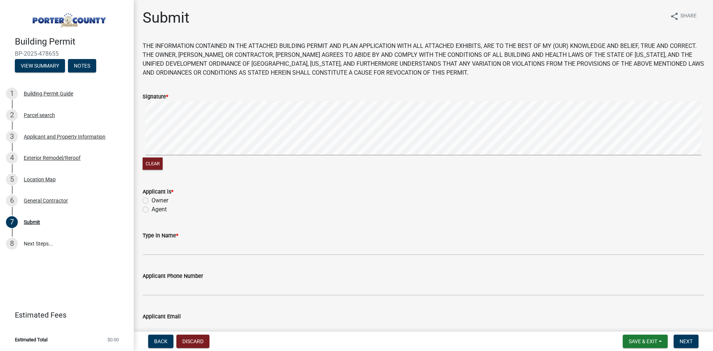
click at [152, 210] on label "Agent" at bounding box center [159, 209] width 15 height 9
click at [152, 210] on input "Agent" at bounding box center [154, 207] width 5 height 5
radio input "true"
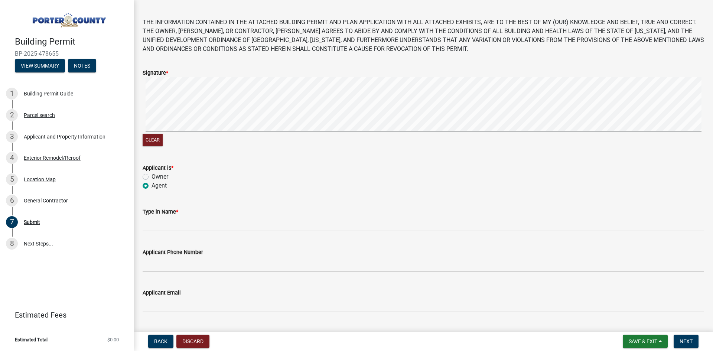
scroll to position [37, 0]
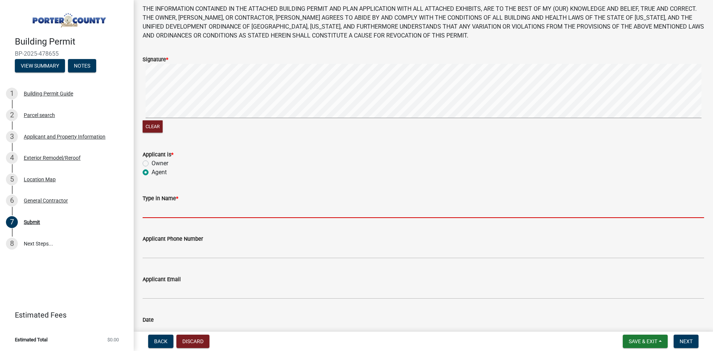
click at [202, 209] on input "Type in Name *" at bounding box center [424, 210] width 562 height 15
type input "[PERSON_NAME]"
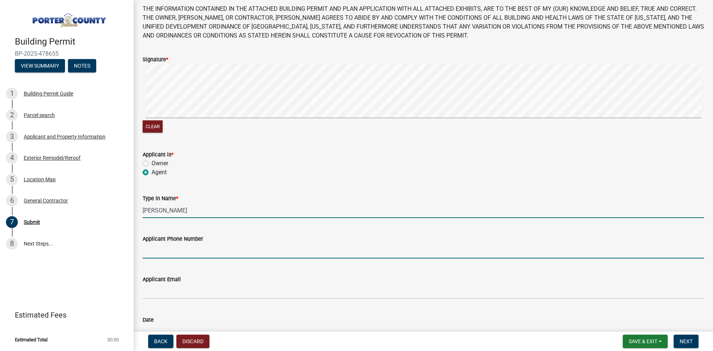
type input "5747806879"
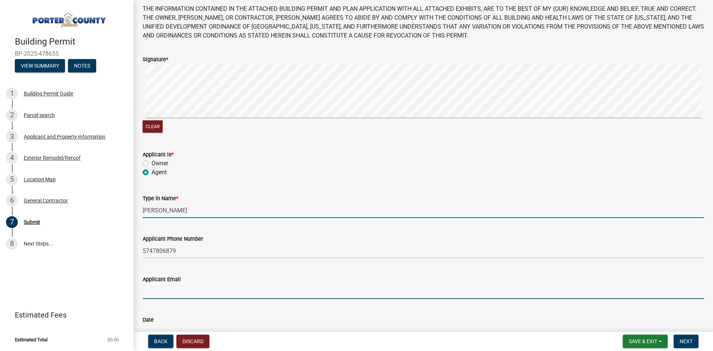
type input "[EMAIL_ADDRESS][DOMAIN_NAME]"
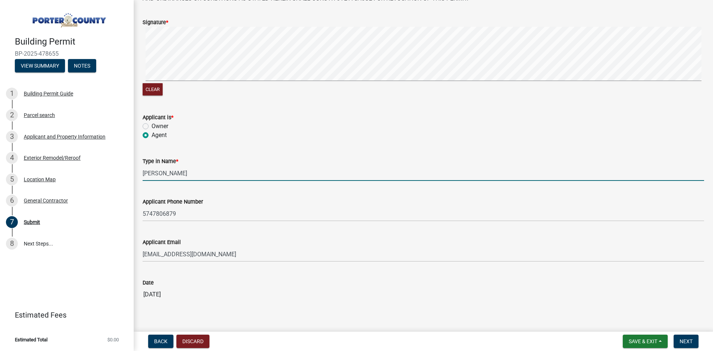
scroll to position [88, 0]
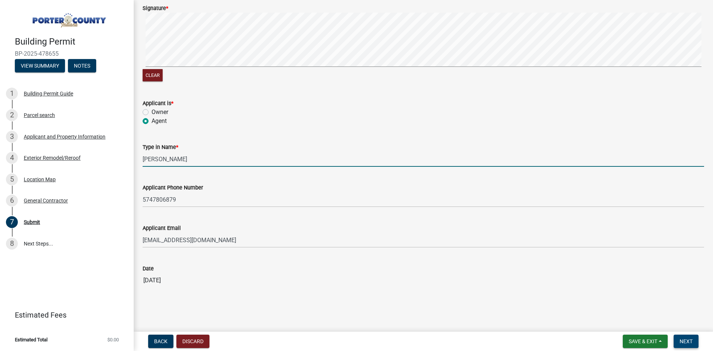
click at [683, 339] on span "Next" at bounding box center [686, 341] width 13 height 6
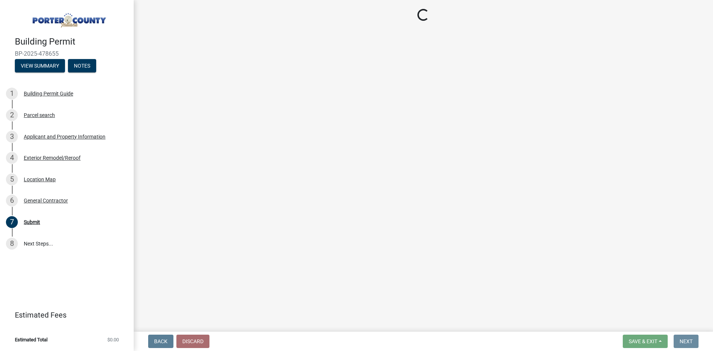
scroll to position [0, 0]
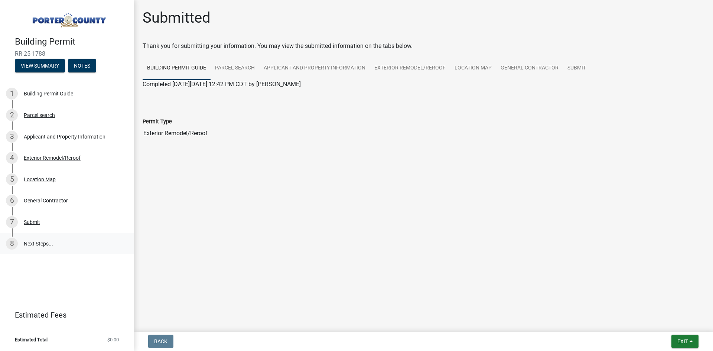
click at [46, 241] on link "8 Next Steps..." at bounding box center [67, 244] width 134 height 22
click at [685, 341] on span "Exit" at bounding box center [682, 341] width 11 height 6
click at [671, 321] on button "Save & Exit" at bounding box center [668, 322] width 59 height 18
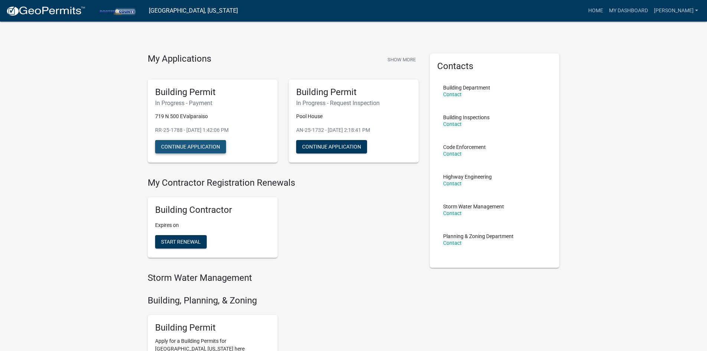
click at [201, 144] on button "Continue Application" at bounding box center [190, 146] width 71 height 13
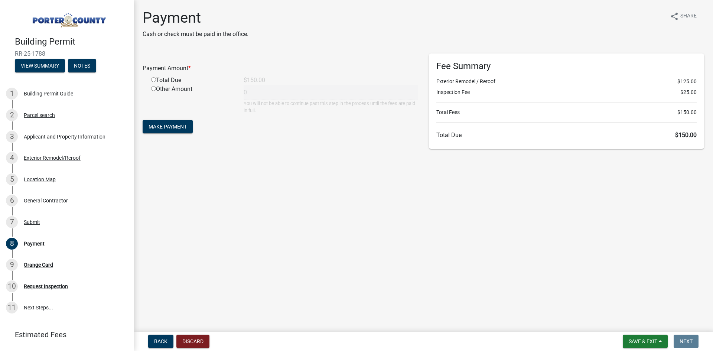
click at [168, 79] on div "Total Due" at bounding box center [192, 80] width 92 height 9
click at [155, 80] on input "radio" at bounding box center [153, 79] width 5 height 5
radio input "true"
type input "150"
click at [165, 132] on button "Make Payment" at bounding box center [168, 126] width 50 height 13
